Goal: Information Seeking & Learning: Learn about a topic

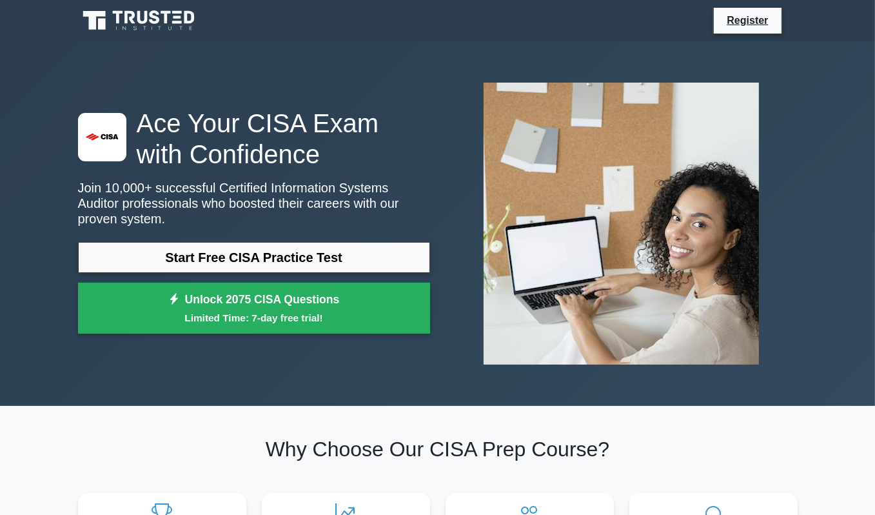
click at [239, 348] on div ".st0{fill:#E31818;} Ace Your CISA Exam with Confidence Join 10,000+ successful …" at bounding box center [437, 223] width 735 height 302
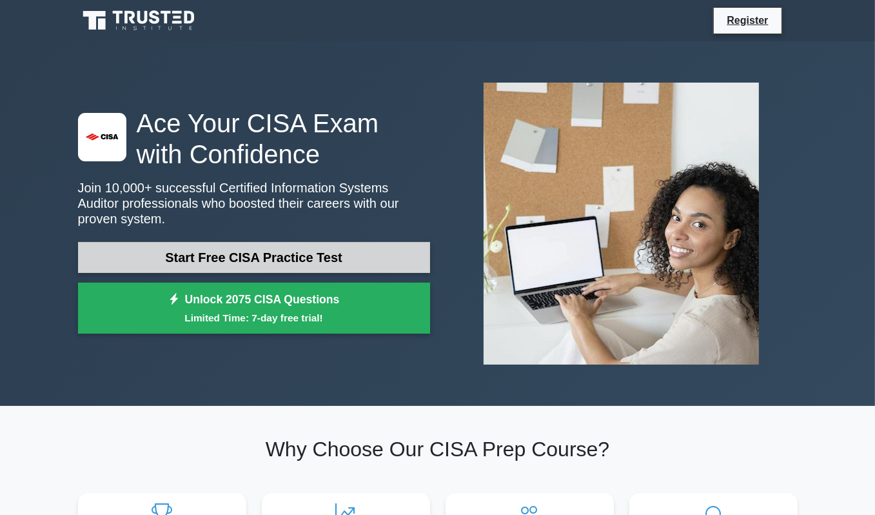
click at [277, 252] on link "Start Free CISA Practice Test" at bounding box center [254, 257] width 352 height 31
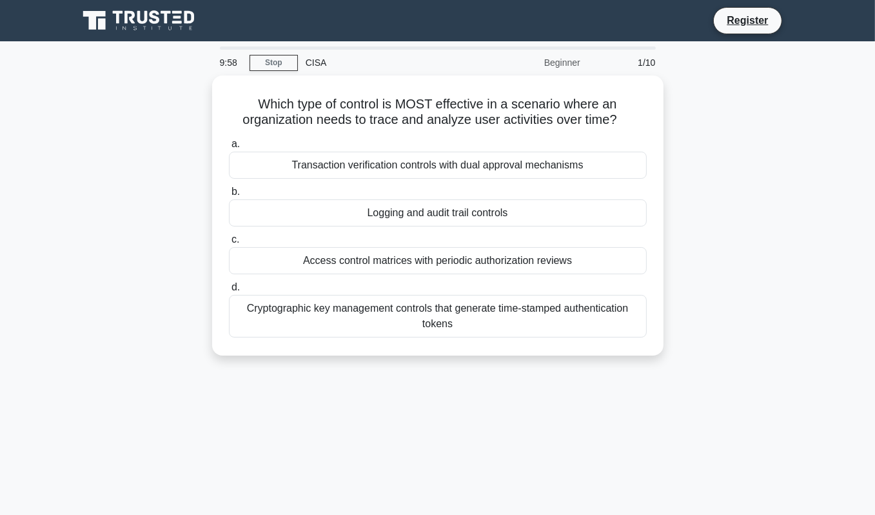
click at [257, 375] on div "9:58 Stop CISA Beginner 1/10 Which type of control is MOST effective in a scena…" at bounding box center [437, 368] width 735 height 645
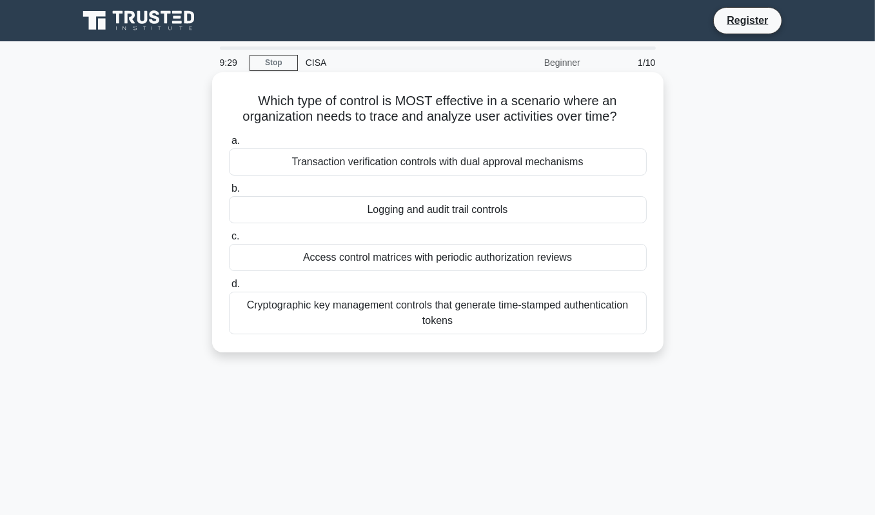
click at [466, 203] on div "Logging and audit trail controls" at bounding box center [438, 209] width 418 height 27
click at [229, 193] on input "b. Logging and audit trail controls" at bounding box center [229, 188] width 0 height 8
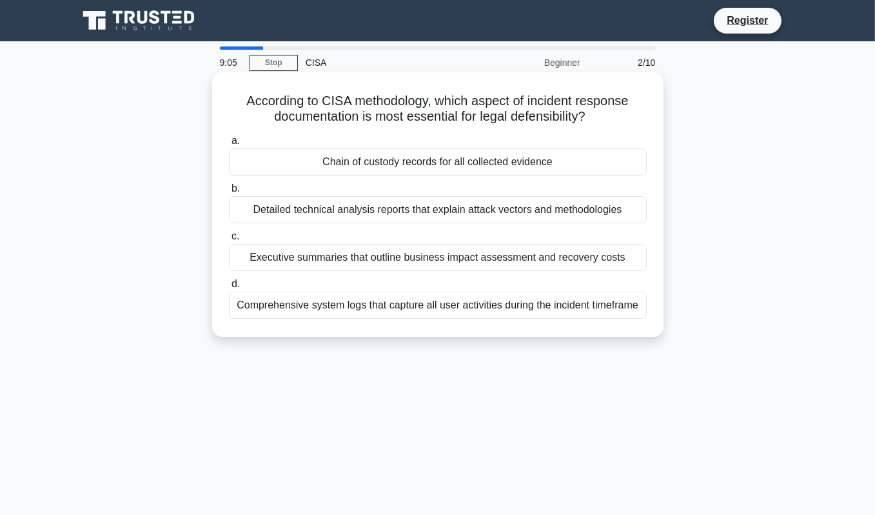
click at [592, 301] on div "Comprehensive system logs that capture all user activities during the incident …" at bounding box center [438, 305] width 418 height 27
click at [229, 288] on input "d. Comprehensive system logs that capture all user activities during the incide…" at bounding box center [229, 284] width 0 height 8
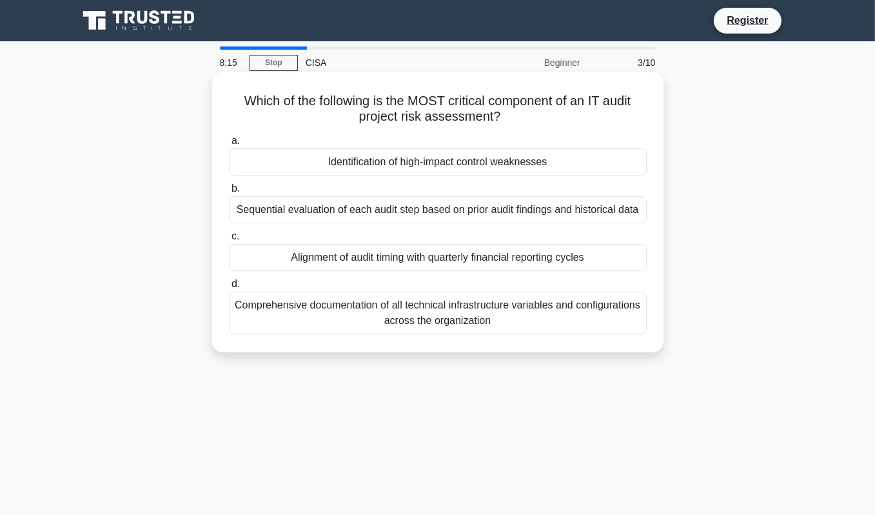
click at [553, 211] on div "Sequential evaluation of each audit step based on prior audit findings and hist…" at bounding box center [438, 209] width 418 height 27
click at [229, 193] on input "b. Sequential evaluation of each audit step based on prior audit findings and h…" at bounding box center [229, 188] width 0 height 8
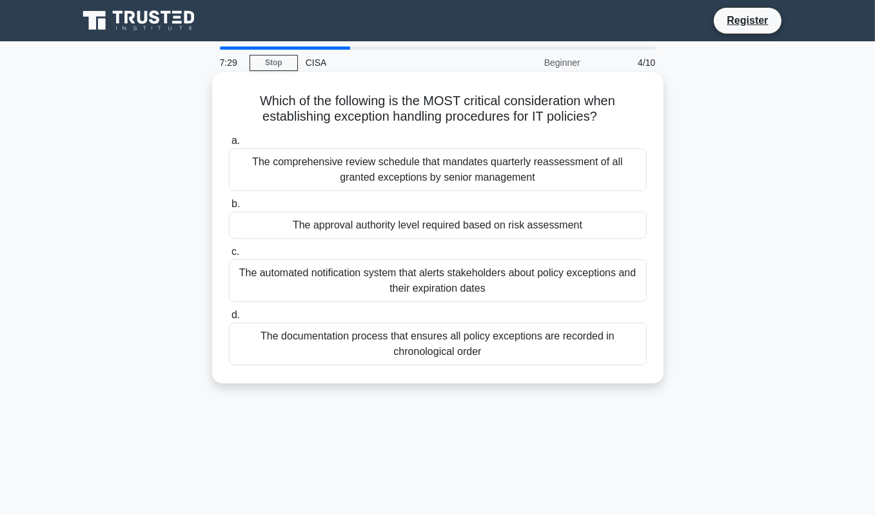
click at [477, 172] on div "The comprehensive review schedule that mandates quarterly reassessment of all g…" at bounding box center [438, 169] width 418 height 43
click at [229, 145] on input "a. The comprehensive review schedule that mandates quarterly reassessment of al…" at bounding box center [229, 141] width 0 height 8
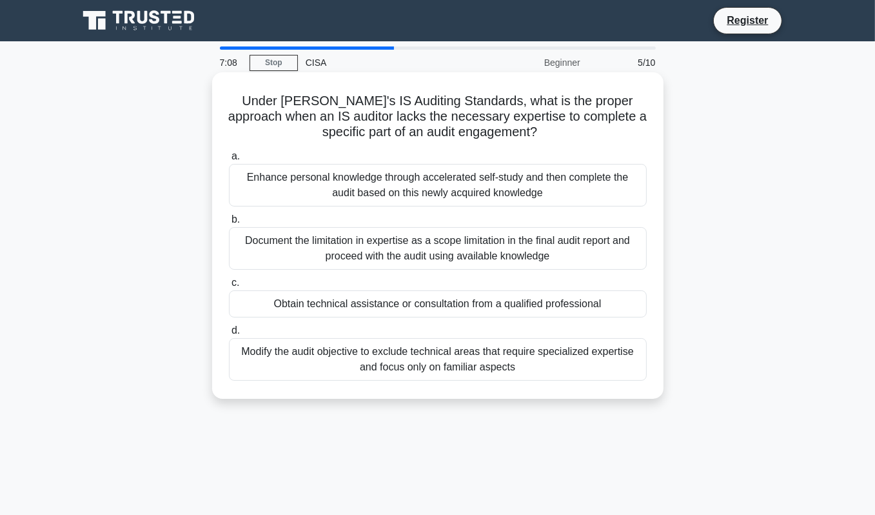
click at [597, 302] on div "Obtain technical assistance or consultation from a qualified professional" at bounding box center [438, 303] width 418 height 27
click at [229, 287] on input "c. Obtain technical assistance or consultation from a qualified professional" at bounding box center [229, 283] width 0 height 8
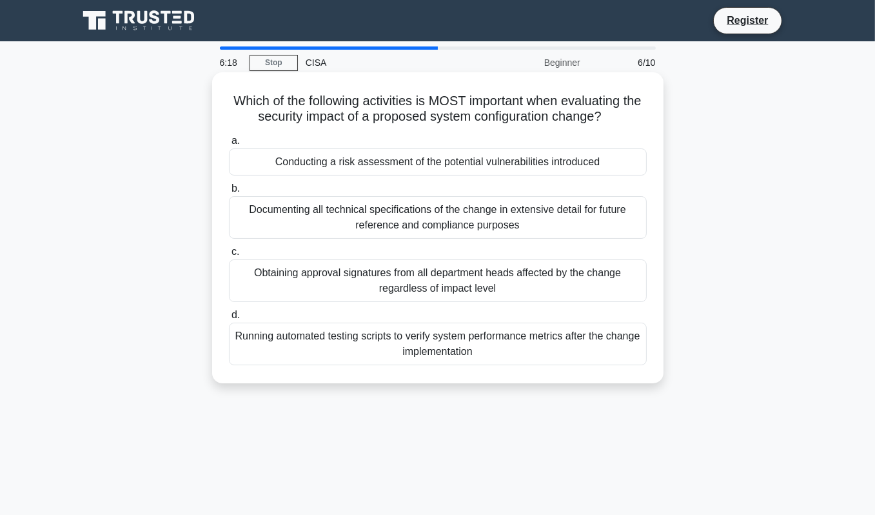
click at [570, 164] on div "Conducting a risk assessment of the potential vulnerabilities introduced" at bounding box center [438, 161] width 418 height 27
click at [229, 145] on input "a. Conducting a risk assessment of the potential vulnerabilities introduced" at bounding box center [229, 141] width 0 height 8
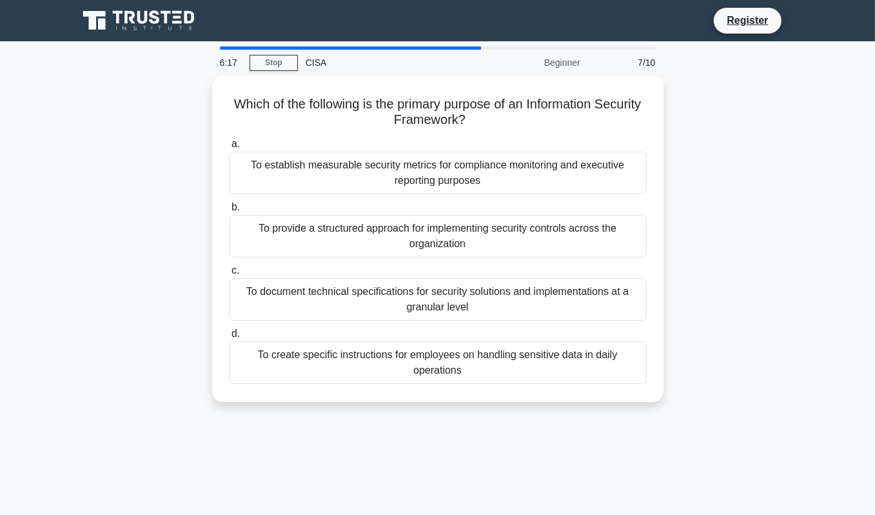
click at [768, 200] on div "Which of the following is the primary purpose of an Information Security Framew…" at bounding box center [437, 246] width 735 height 342
click at [709, 298] on div "Which of the following is the primary purpose of an Information Security Framew…" at bounding box center [437, 246] width 735 height 342
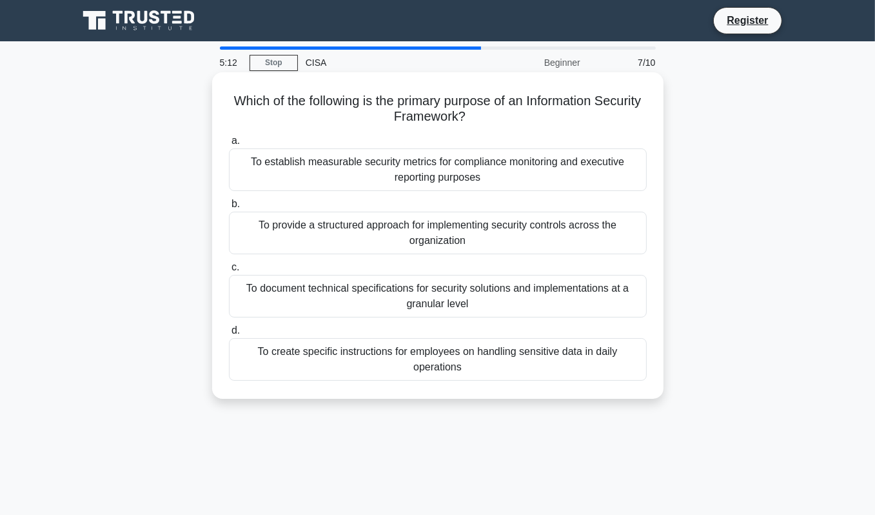
click at [505, 286] on div "To document technical specifications for security solutions and implementations…" at bounding box center [438, 296] width 418 height 43
click at [229, 272] on input "c. To document technical specifications for security solutions and implementati…" at bounding box center [229, 267] width 0 height 8
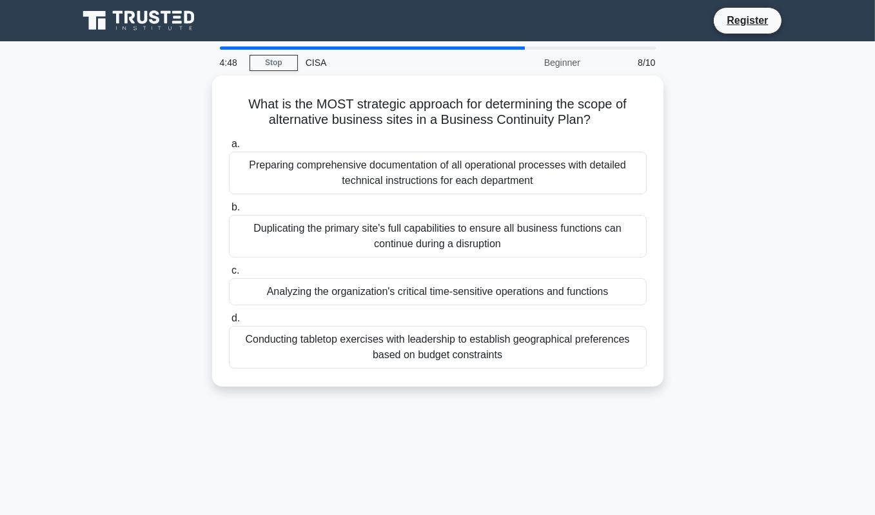
click at [720, 286] on div "What is the MOST strategic approach for determining the scope of alternative bu…" at bounding box center [437, 238] width 735 height 326
click at [711, 350] on div "What is the MOST strategic approach for determining the scope of alternative bu…" at bounding box center [437, 238] width 735 height 326
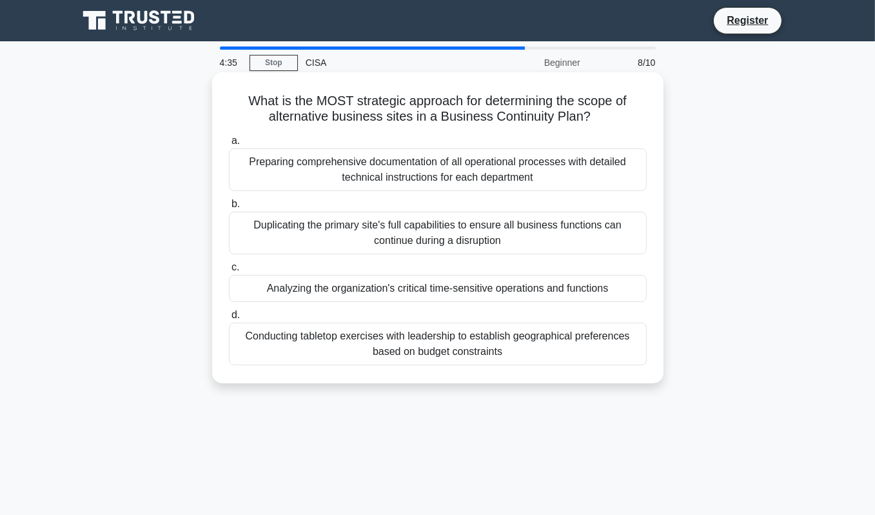
click at [534, 245] on div "Duplicating the primary site's full capabilities to ensure all business functio…" at bounding box center [438, 233] width 418 height 43
click at [229, 208] on input "b. Duplicating the primary site's full capabilities to ensure all business func…" at bounding box center [229, 204] width 0 height 8
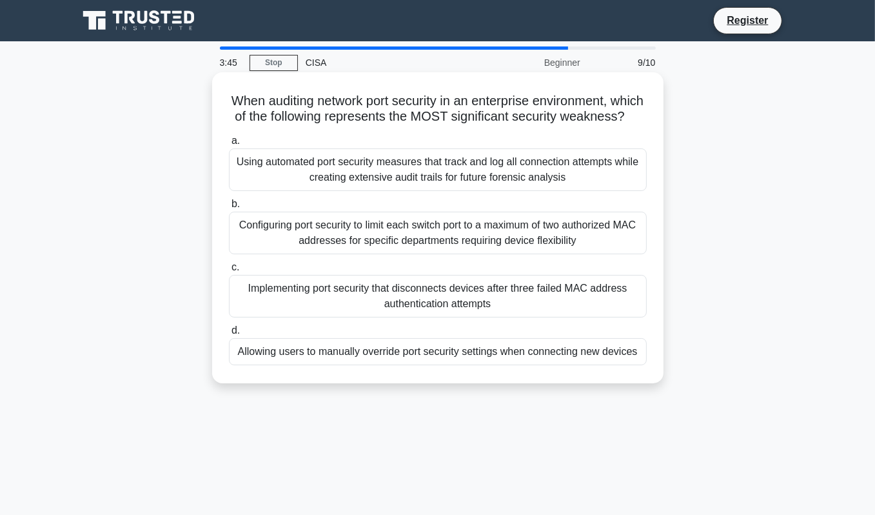
click at [600, 365] on div "Allowing users to manually override port security settings when connecting new …" at bounding box center [438, 351] width 418 height 27
click at [229, 335] on input "d. Allowing users to manually override port security settings when connecting n…" at bounding box center [229, 330] width 0 height 8
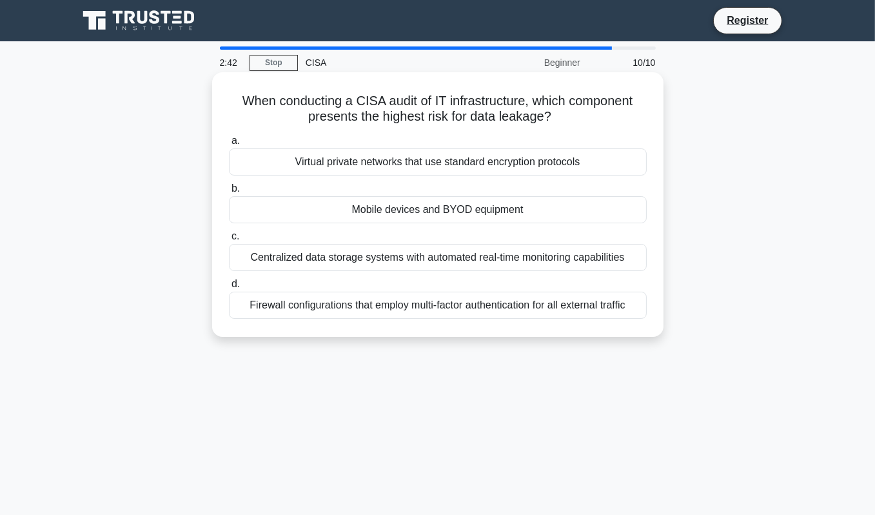
click at [606, 207] on div "Mobile devices and BYOD equipment" at bounding box center [438, 209] width 418 height 27
click at [229, 193] on input "b. Mobile devices and BYOD equipment" at bounding box center [229, 188] width 0 height 8
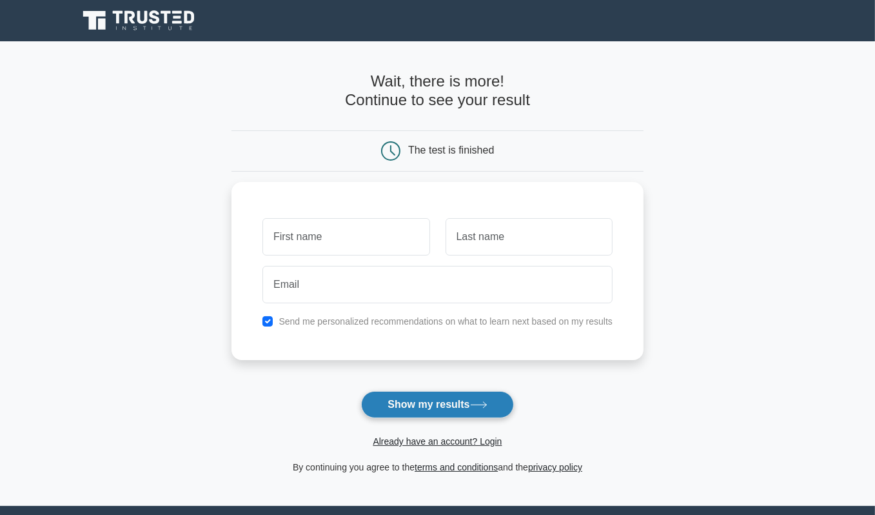
click at [446, 401] on button "Show my results" at bounding box center [437, 404] width 152 height 27
